Goal: Transaction & Acquisition: Purchase product/service

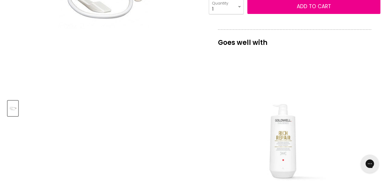
click at [237, 96] on div "View product:Goldwell Dualsenses Rich Repair Restoring Shampoo" at bounding box center [283, 125] width 124 height 124
